Goal: Navigation & Orientation: Find specific page/section

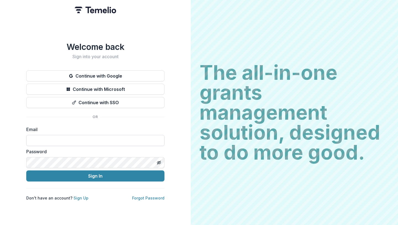
click at [93, 137] on input at bounding box center [95, 140] width 138 height 11
type input "**********"
click at [26, 170] on button "Sign In" at bounding box center [95, 175] width 138 height 11
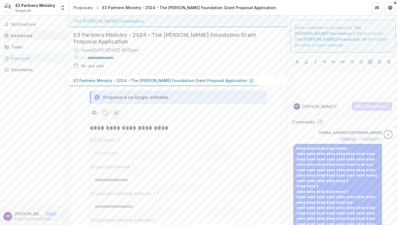
click at [25, 36] on div "Dashboard" at bounding box center [36, 36] width 51 height 6
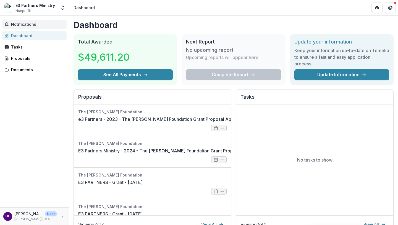
click at [23, 25] on span "Notifications" at bounding box center [37, 24] width 53 height 5
click at [23, 37] on div "Dashboard" at bounding box center [36, 36] width 51 height 6
click at [20, 48] on div "Tasks" at bounding box center [36, 47] width 51 height 6
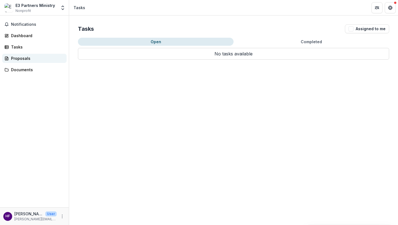
click at [22, 58] on div "Proposals" at bounding box center [36, 58] width 51 height 6
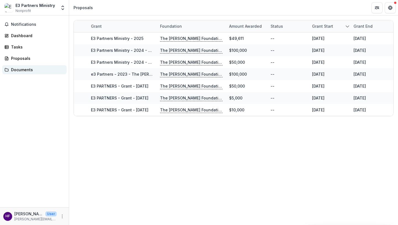
click at [23, 70] on div "Documents" at bounding box center [36, 70] width 51 height 6
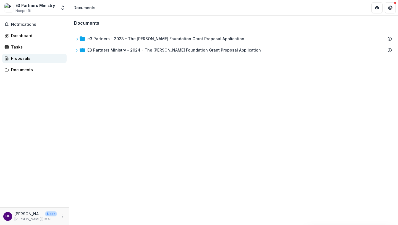
click at [25, 58] on div "Proposals" at bounding box center [36, 58] width 51 height 6
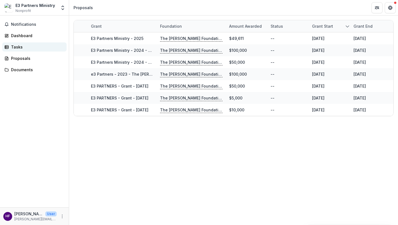
click at [24, 48] on div "Tasks" at bounding box center [36, 47] width 51 height 6
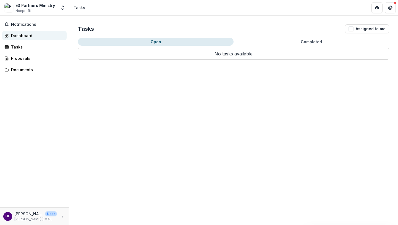
click at [27, 34] on div "Dashboard" at bounding box center [36, 36] width 51 height 6
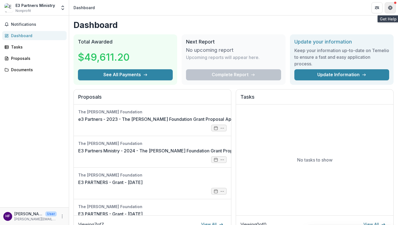
click at [392, 9] on icon "Get Help" at bounding box center [390, 8] width 4 height 4
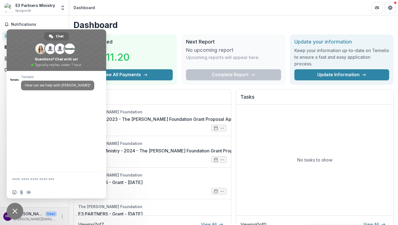
click at [157, 30] on div "Dashboard Total Awarded $49,611.20 See All Payments Next Report No upcoming rep…" at bounding box center [233, 199] width 329 height 369
click at [375, 8] on icon "Partners" at bounding box center [377, 8] width 4 height 4
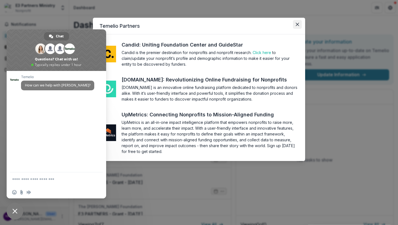
click at [297, 25] on icon "Close" at bounding box center [297, 24] width 3 height 3
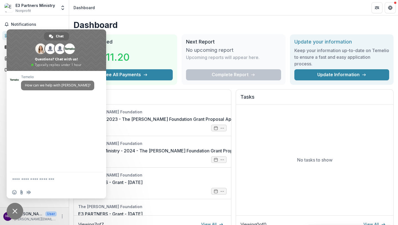
click at [16, 211] on span "Close chat" at bounding box center [14, 210] width 5 height 5
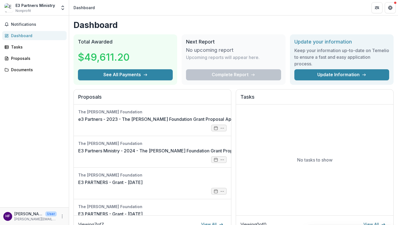
click at [206, 43] on h2 "Next Report" at bounding box center [233, 42] width 95 height 6
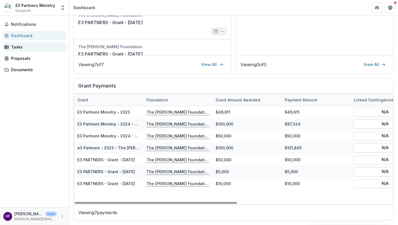
click at [19, 46] on div "Tasks" at bounding box center [36, 47] width 51 height 6
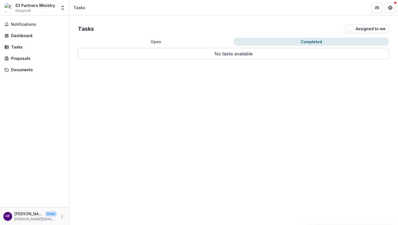
click at [316, 38] on button "Completed" at bounding box center [312, 42] width 156 height 8
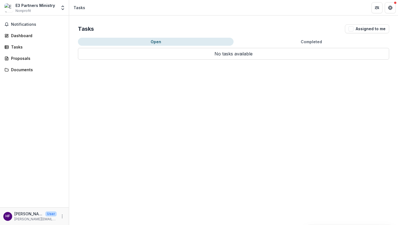
click at [170, 44] on button "Open" at bounding box center [156, 42] width 156 height 8
click at [62, 7] on icon "Open entity switcher" at bounding box center [63, 8] width 6 height 6
click at [33, 32] on link "Settings" at bounding box center [34, 30] width 66 height 9
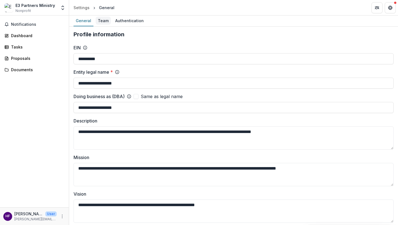
click at [101, 20] on div "Team" at bounding box center [103, 21] width 15 height 8
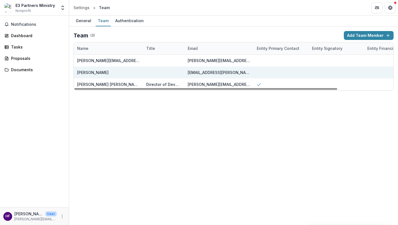
click at [170, 71] on div at bounding box center [163, 72] width 35 height 12
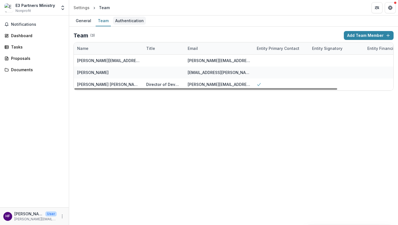
click at [126, 20] on div "Authentication" at bounding box center [129, 21] width 33 height 8
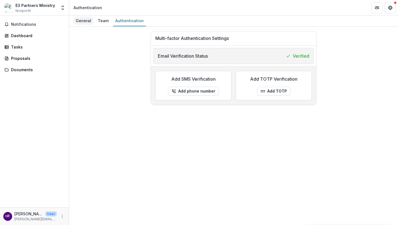
click at [84, 22] on div "General" at bounding box center [84, 21] width 20 height 8
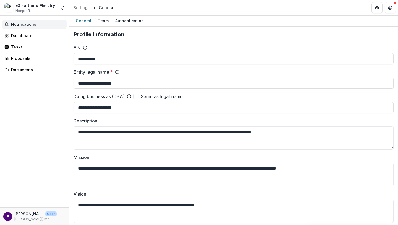
click at [26, 24] on span "Notifications" at bounding box center [37, 24] width 53 height 5
click at [25, 34] on div "Dashboard" at bounding box center [36, 36] width 51 height 6
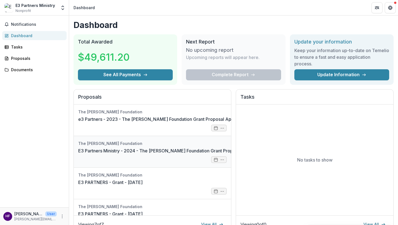
click at [151, 148] on link "E3 Partners Ministry - 2024 - The Bolick Foundation Grant Proposal Application" at bounding box center [172, 150] width 188 height 7
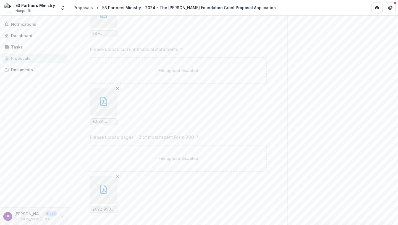
scroll to position [885, 0]
click at [274, 215] on icon "button" at bounding box center [276, 215] width 4 height 4
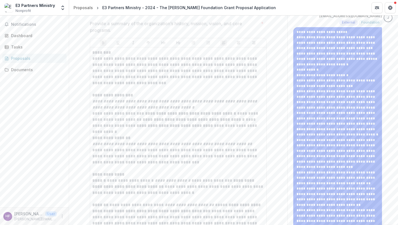
scroll to position [0, 0]
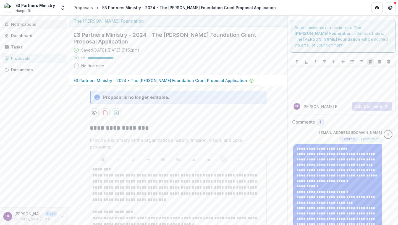
click at [24, 24] on span "Notifications" at bounding box center [37, 24] width 53 height 5
click at [20, 35] on div "Dashboard" at bounding box center [36, 36] width 51 height 6
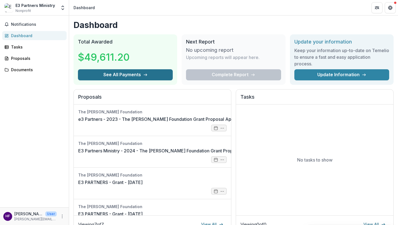
click at [147, 77] on button "See All Payments" at bounding box center [125, 74] width 95 height 11
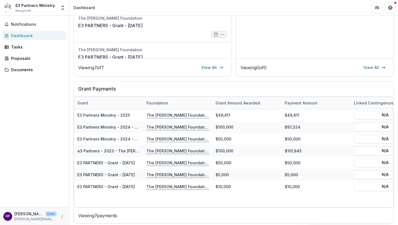
scroll to position [160, 0]
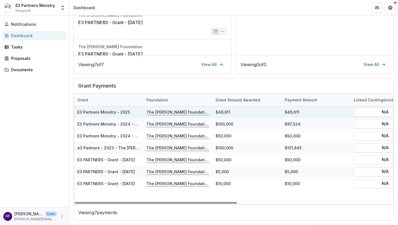
click at [106, 111] on link "E3 Partners Ministry - 2025" at bounding box center [103, 112] width 53 height 5
